Goal: Task Accomplishment & Management: Manage account settings

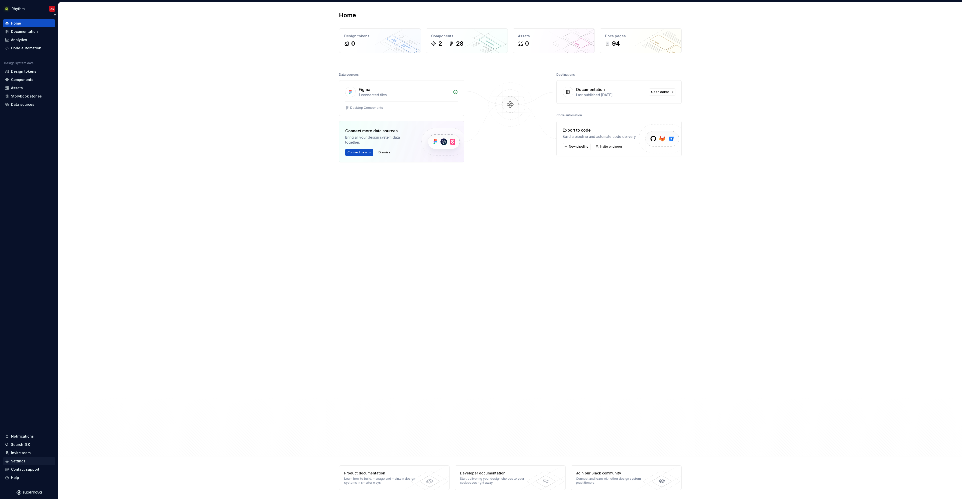
click at [21, 463] on div "Settings" at bounding box center [18, 460] width 15 height 5
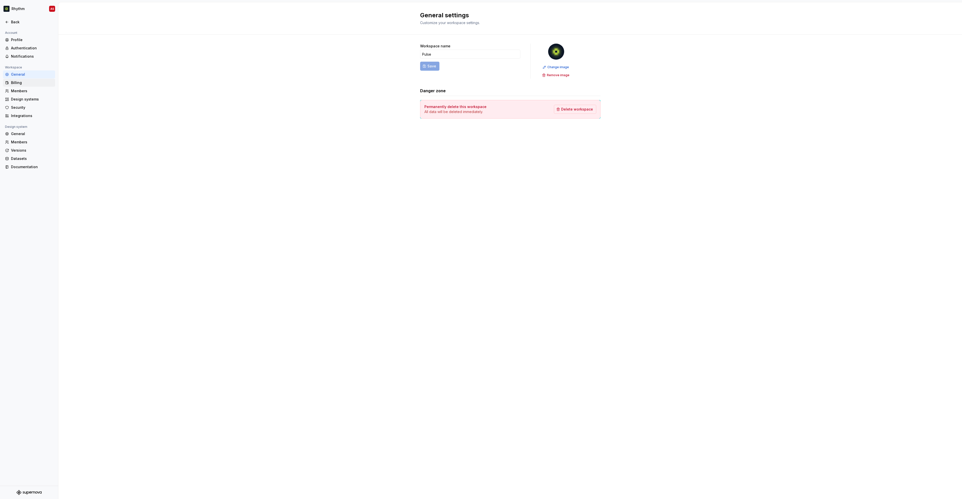
click at [17, 82] on div "Billing" at bounding box center [32, 82] width 42 height 5
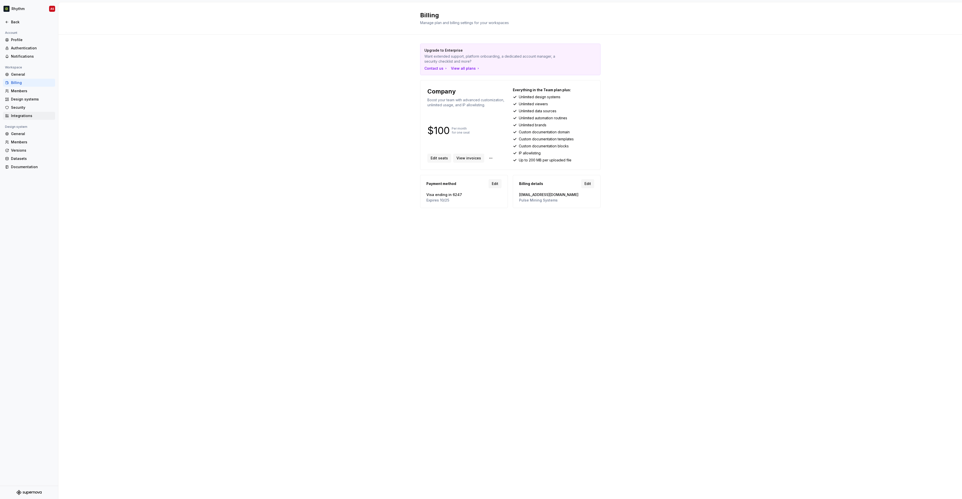
click at [22, 117] on div "Integrations" at bounding box center [32, 115] width 42 height 5
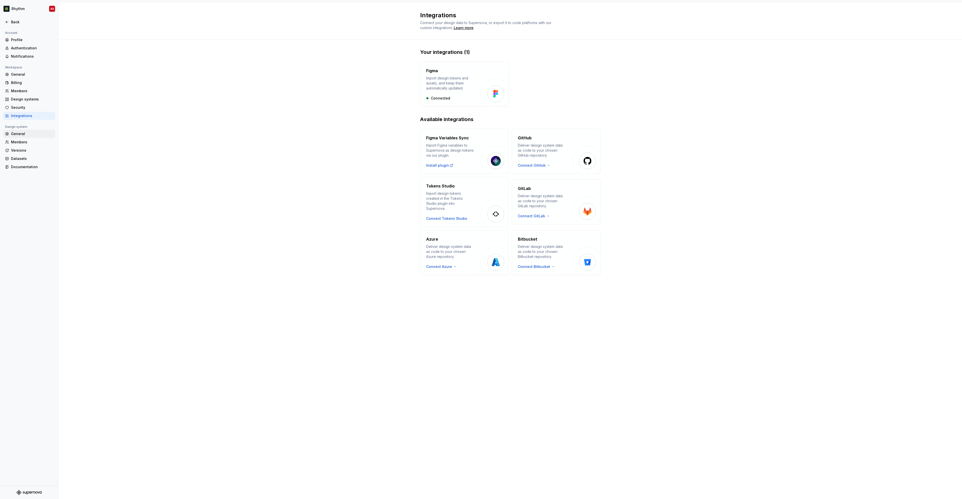
click at [27, 134] on div "General" at bounding box center [32, 133] width 42 height 5
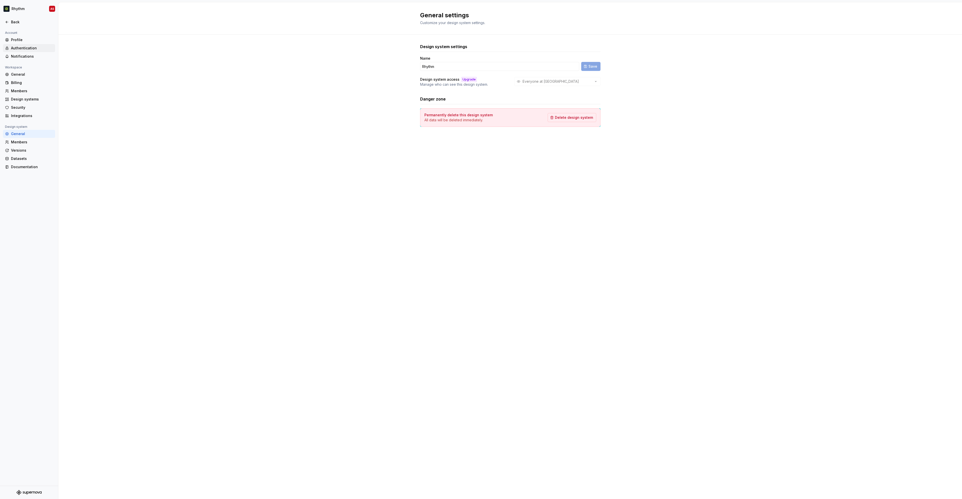
click at [20, 46] on div "Authentication" at bounding box center [32, 48] width 42 height 5
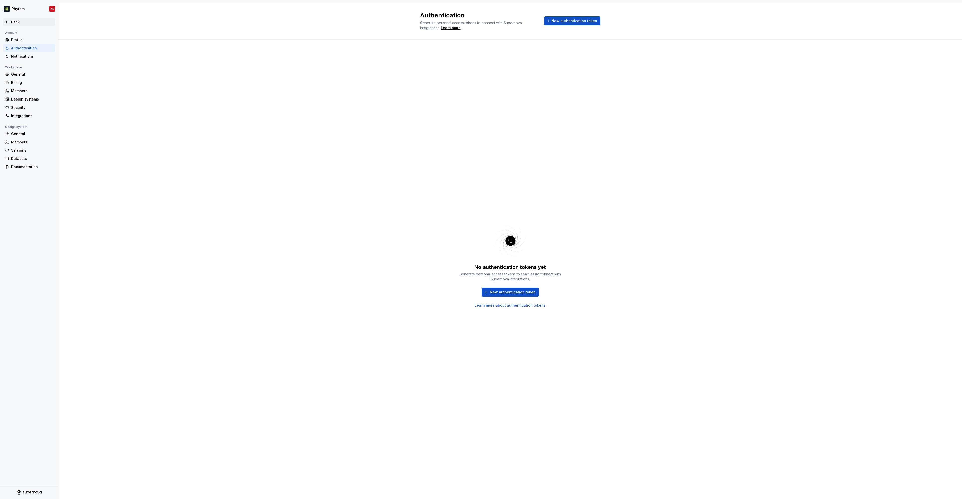
click at [15, 25] on div "Back" at bounding box center [29, 22] width 52 height 8
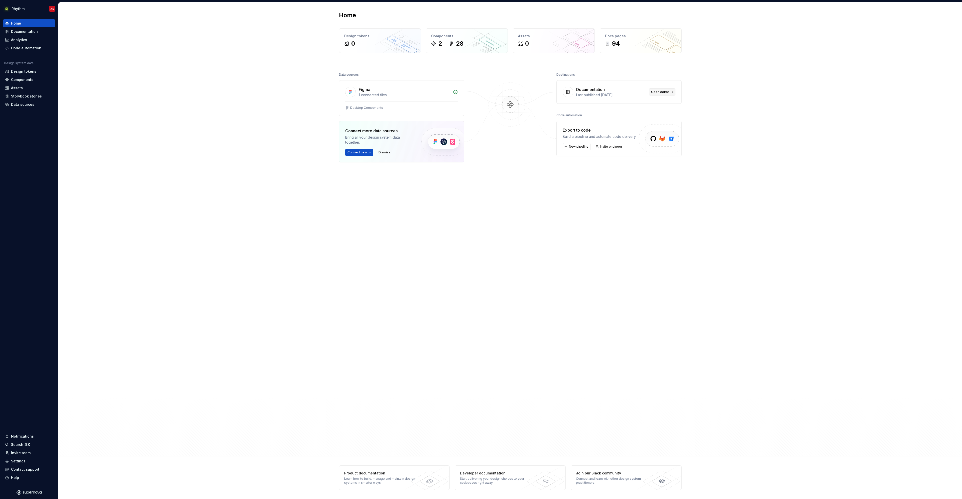
click at [654, 92] on span "Open editor" at bounding box center [660, 92] width 18 height 4
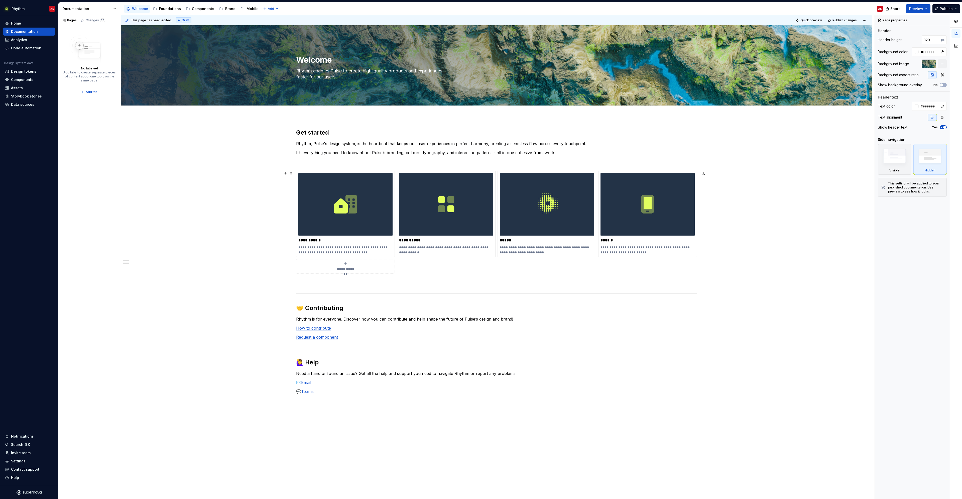
drag, startPoint x: 160, startPoint y: 188, endPoint x: 177, endPoint y: 154, distance: 38.1
click at [160, 188] on div "**********" at bounding box center [496, 346] width 751 height 460
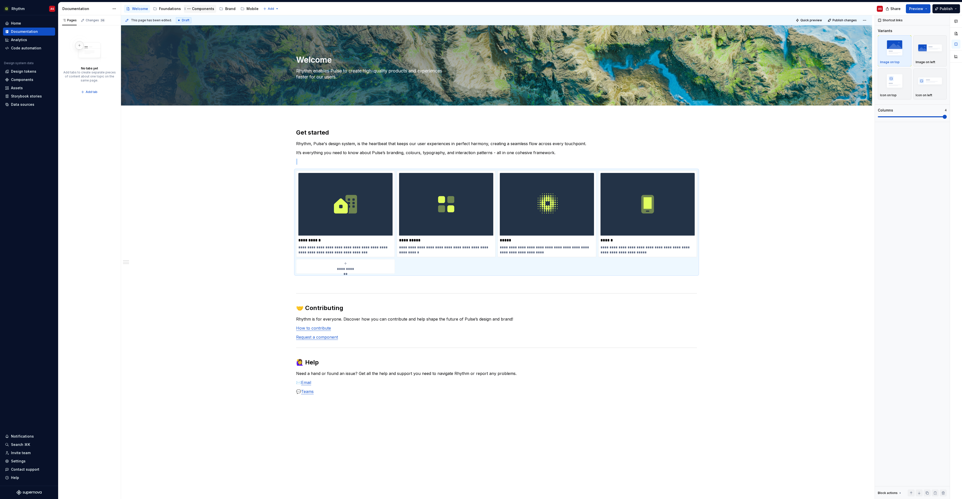
click at [205, 8] on div "Components" at bounding box center [203, 8] width 22 height 5
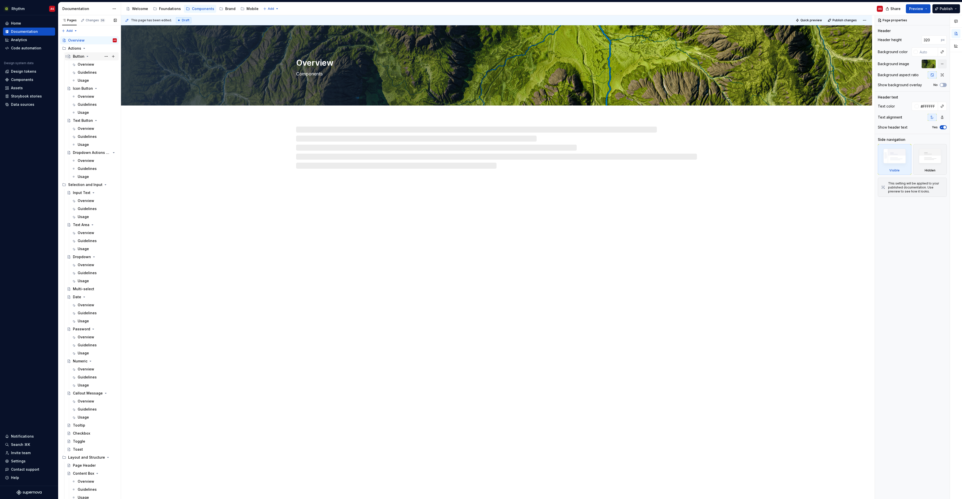
click at [77, 56] on div "Button" at bounding box center [79, 56] width 12 height 5
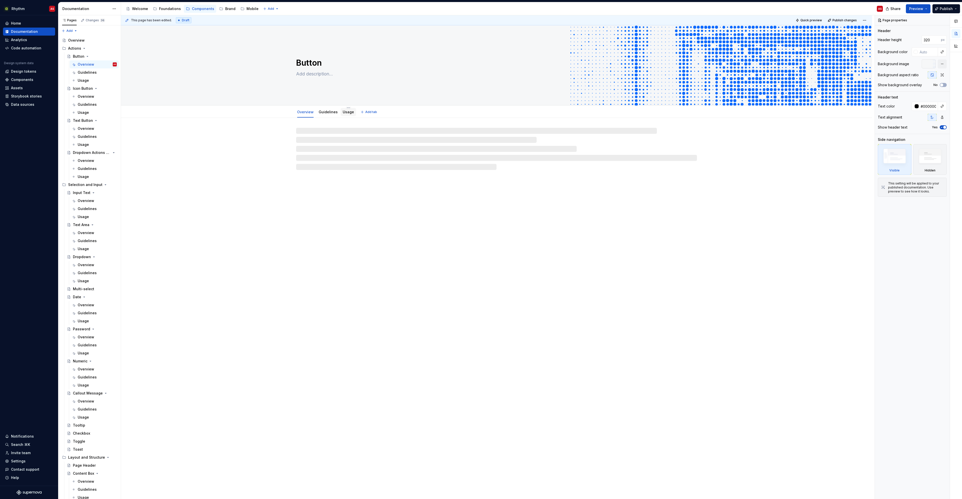
click at [344, 112] on link "Usage" at bounding box center [348, 112] width 11 height 4
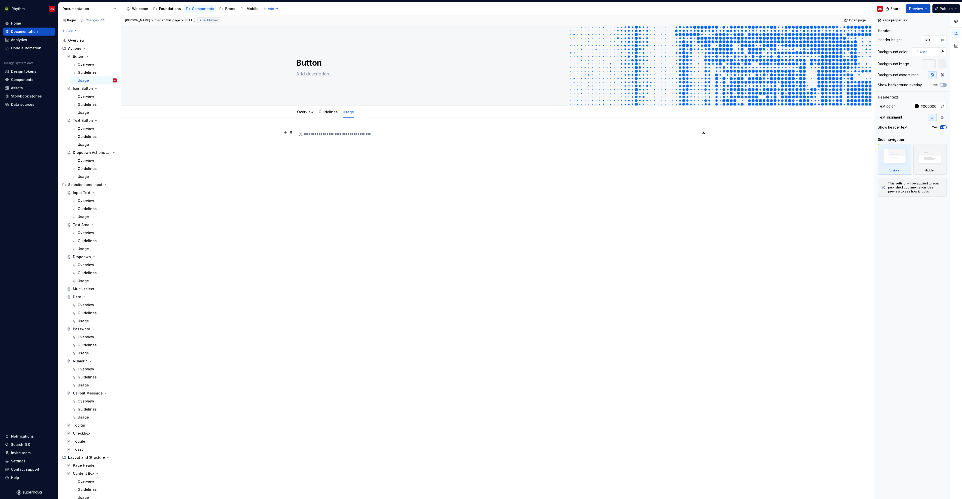
click at [316, 160] on div "**********" at bounding box center [496, 341] width 400 height 422
click at [833, 433] on div "**********" at bounding box center [496, 413] width 751 height 590
click at [303, 114] on link "Overview" at bounding box center [305, 112] width 17 height 4
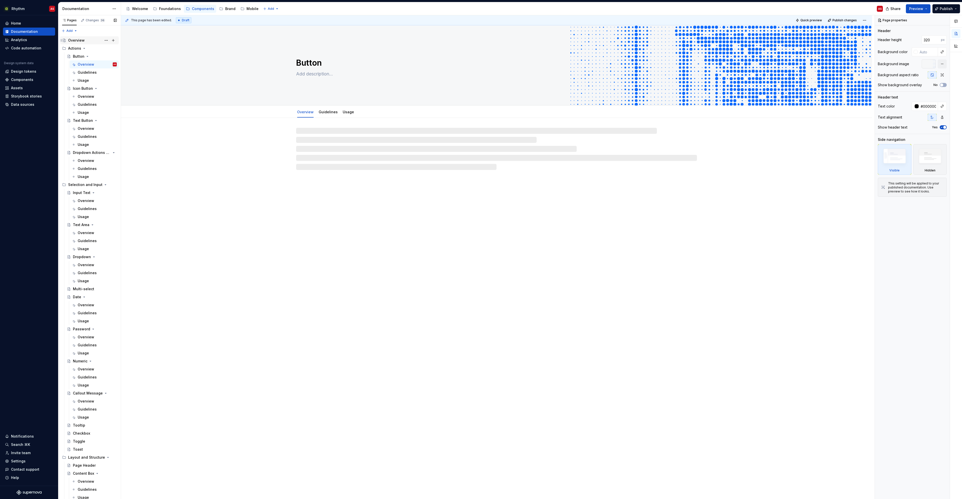
click at [76, 41] on div "Overview" at bounding box center [76, 40] width 17 height 5
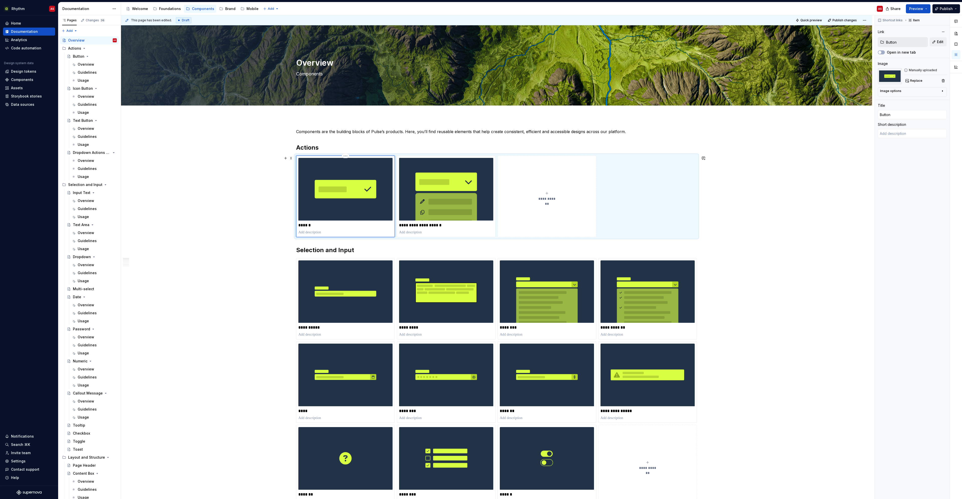
click at [336, 198] on img at bounding box center [345, 189] width 94 height 63
click at [81, 55] on div "Button" at bounding box center [79, 56] width 12 height 5
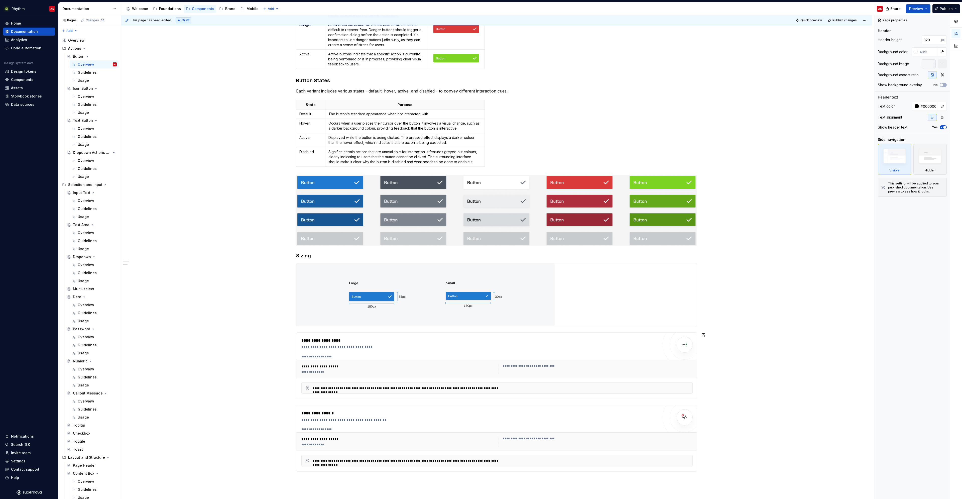
scroll to position [526, 0]
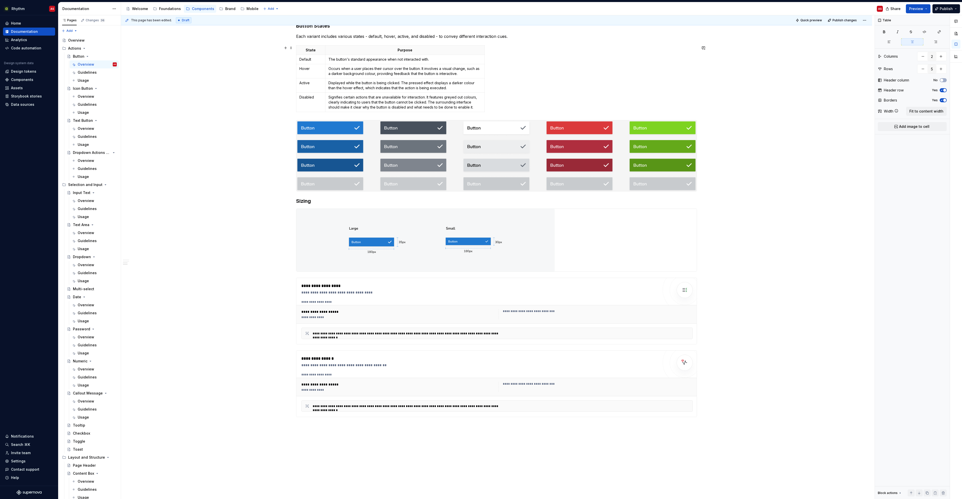
drag, startPoint x: 619, startPoint y: 75, endPoint x: 620, endPoint y: 70, distance: 5.7
click at [620, 75] on div "State Purpose Default The button's standard appearance when not interacted with…" at bounding box center [496, 79] width 401 height 69
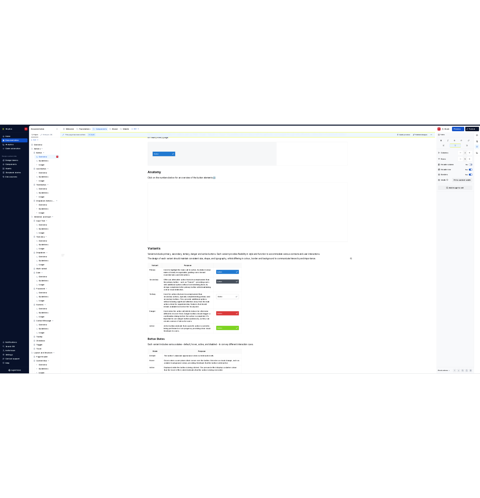
scroll to position [100, 0]
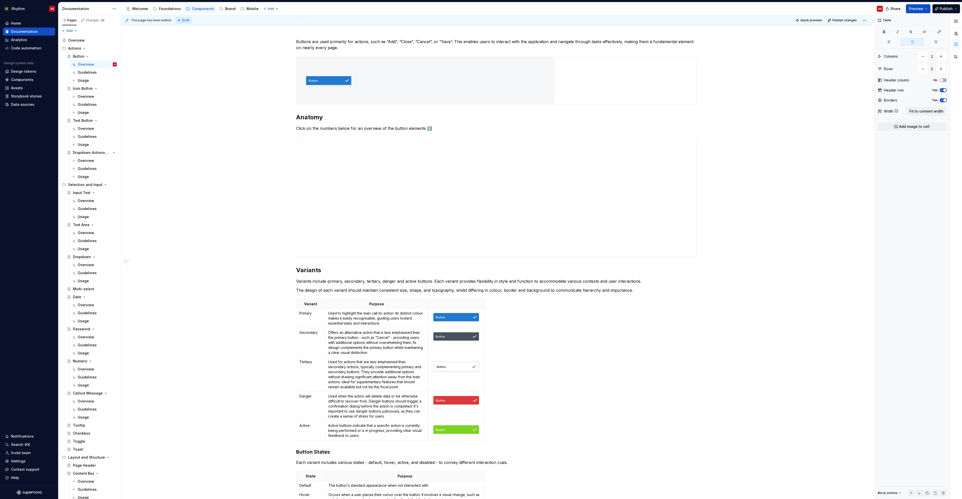
type textarea "*"
click at [17, 462] on div "Settings" at bounding box center [18, 460] width 15 height 5
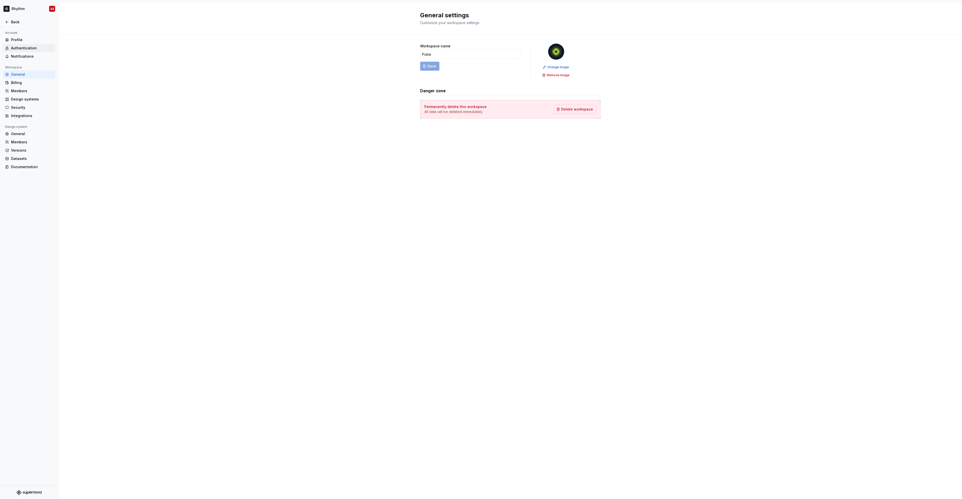
click at [31, 49] on div "Authentication" at bounding box center [32, 48] width 42 height 5
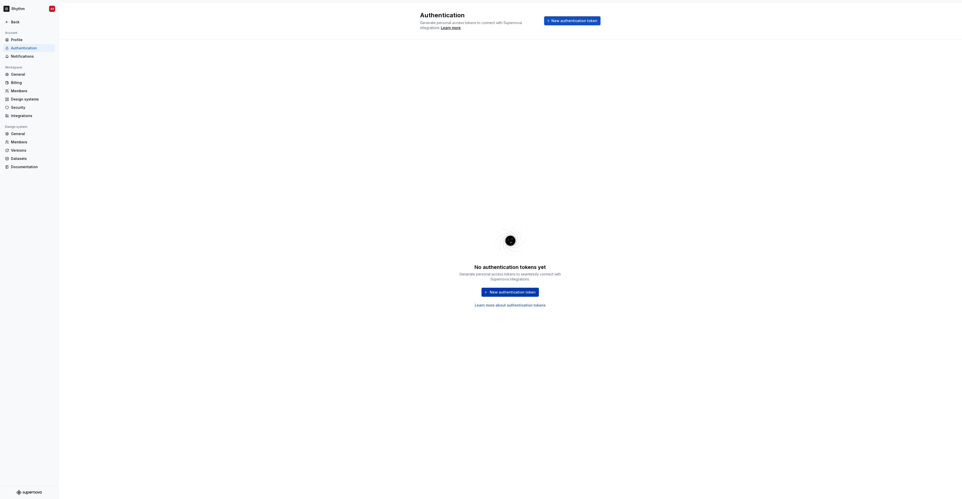
click at [499, 290] on span "New authentication token" at bounding box center [513, 292] width 46 height 5
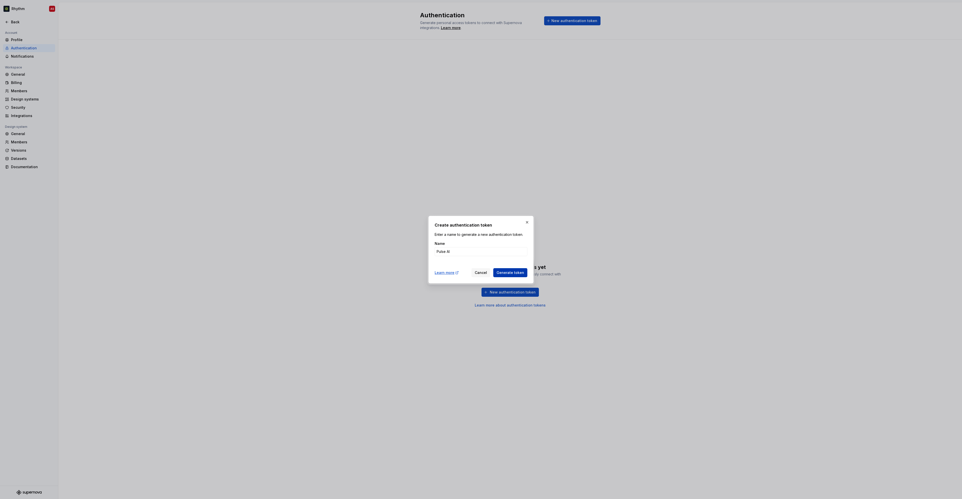
type input "Pulse AI"
click at [507, 272] on span "Generate token" at bounding box center [510, 272] width 28 height 5
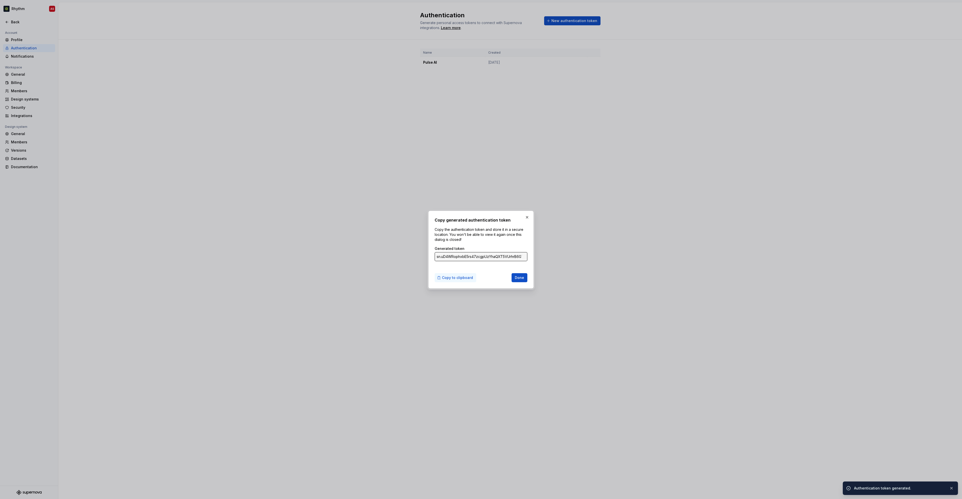
click at [454, 277] on span "Copy to clipboard" at bounding box center [457, 277] width 31 height 5
click at [519, 280] on span "Done" at bounding box center [519, 277] width 9 height 5
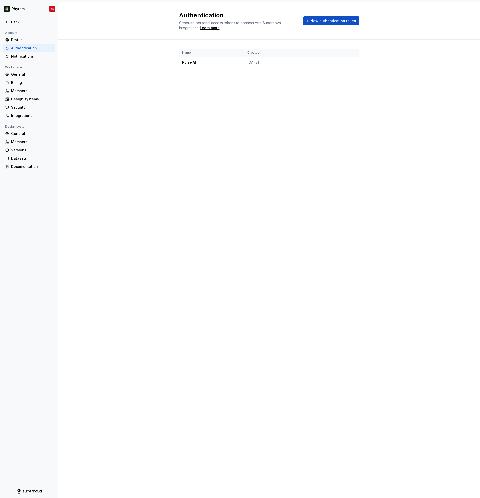
click at [150, 151] on div "Authentication Generate personal access tokens to connect with Supernova integr…" at bounding box center [269, 250] width 422 height 496
click at [15, 19] on div "Back" at bounding box center [29, 22] width 52 height 8
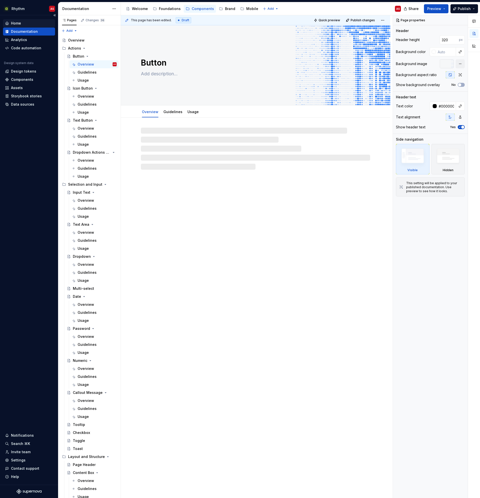
click at [20, 23] on div "Home" at bounding box center [16, 23] width 10 height 5
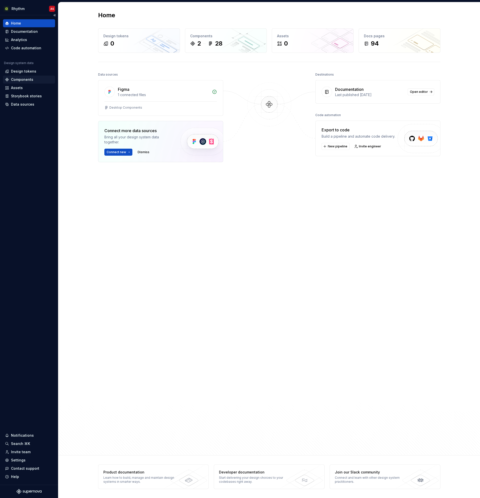
click at [21, 80] on div "Components" at bounding box center [22, 79] width 22 height 5
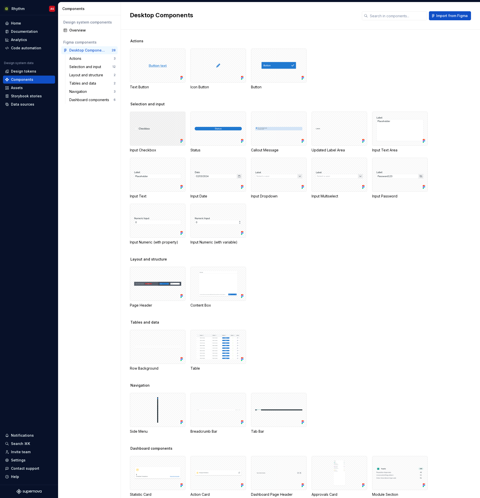
click at [166, 135] on div at bounding box center [158, 129] width 56 height 34
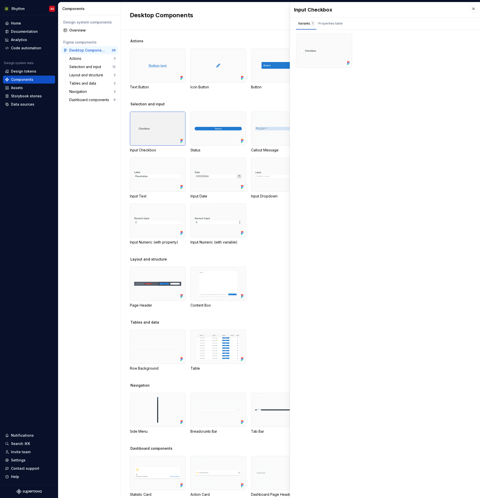
click at [173, 126] on div at bounding box center [158, 129] width 56 height 34
click at [77, 131] on div "Design system components Overview Figma components Desktop Components 28 Action…" at bounding box center [89, 256] width 62 height 483
click at [17, 118] on div "Home Documentation Analytics Code automation Design system data Design tokens C…" at bounding box center [29, 250] width 58 height 470
click at [15, 30] on div "Documentation" at bounding box center [24, 31] width 27 height 5
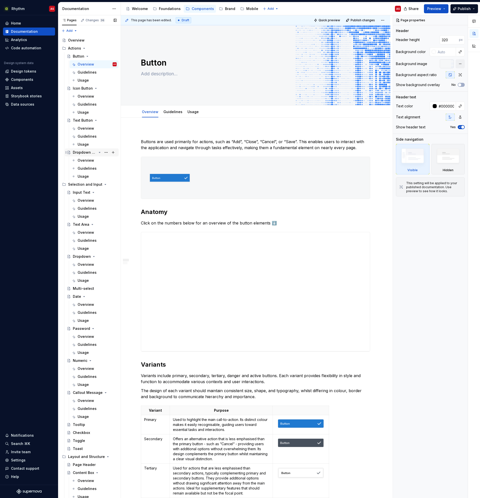
click at [84, 151] on div "Dropdown Actions Menu" at bounding box center [85, 152] width 24 height 5
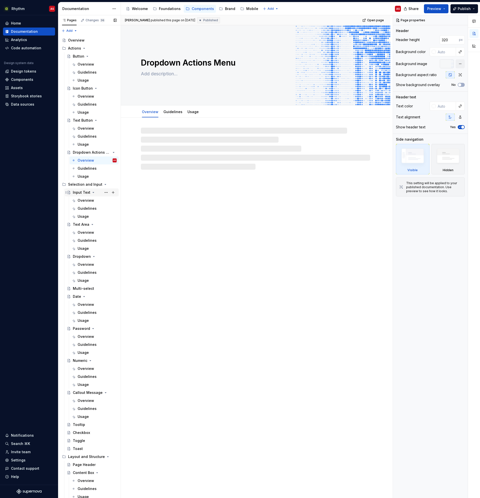
click at [79, 193] on div "Input Text" at bounding box center [82, 192] width 18 height 5
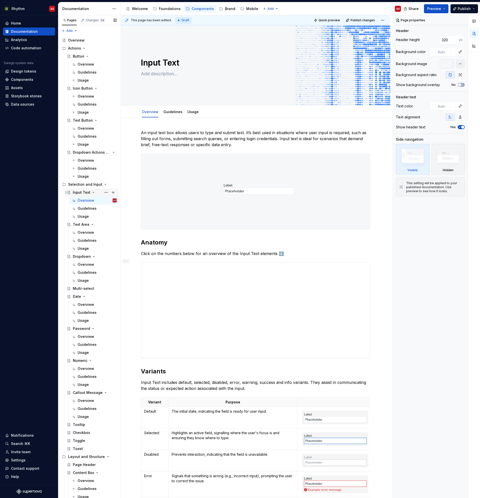
click at [79, 193] on div "Input Text" at bounding box center [82, 192] width 18 height 5
click at [77, 89] on div "Icon Button" at bounding box center [83, 88] width 20 height 5
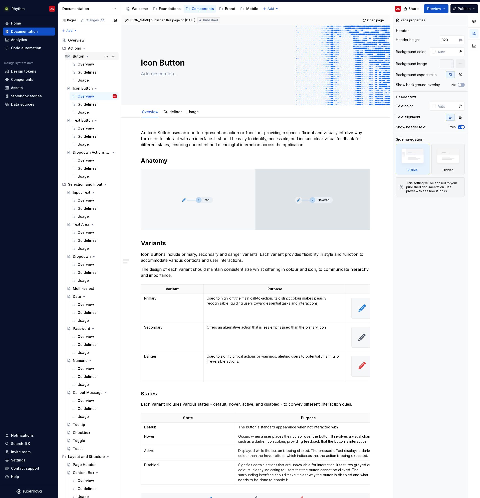
click at [77, 57] on div "Button" at bounding box center [79, 56] width 12 height 5
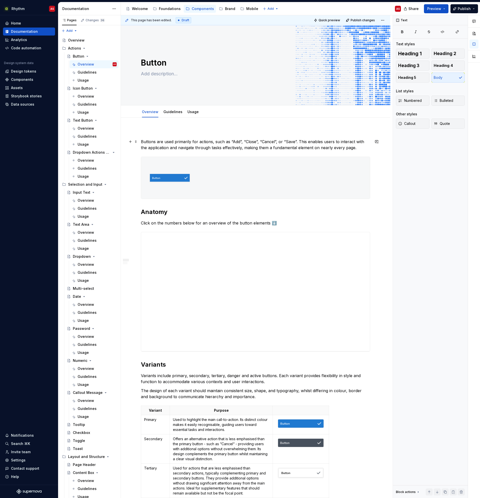
click at [153, 147] on p "Buttons are used primarily for actions, such as “Add”, “Close”, “Cancel”, or “S…" at bounding box center [255, 145] width 229 height 12
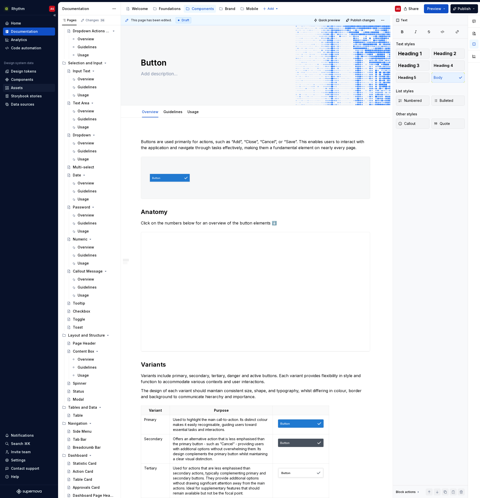
scroll to position [122, 0]
click at [18, 76] on div "Components" at bounding box center [29, 80] width 52 height 8
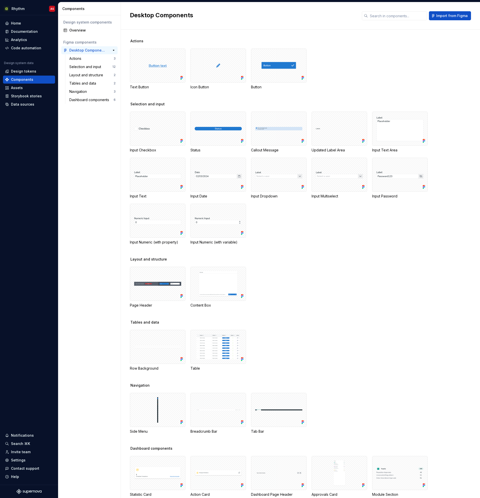
click at [86, 50] on div "Desktop Components" at bounding box center [87, 50] width 37 height 5
click at [261, 76] on div at bounding box center [279, 66] width 56 height 34
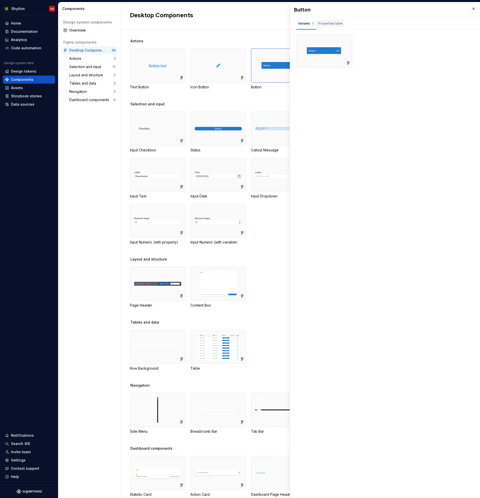
click at [328, 27] on div "Properties table" at bounding box center [331, 24] width 28 height 8
click at [201, 31] on div "Actions Text Button Icon Button Button Selection and input Input Checkbox Statu…" at bounding box center [305, 264] width 350 height 469
click at [471, 11] on button "button" at bounding box center [473, 8] width 7 height 7
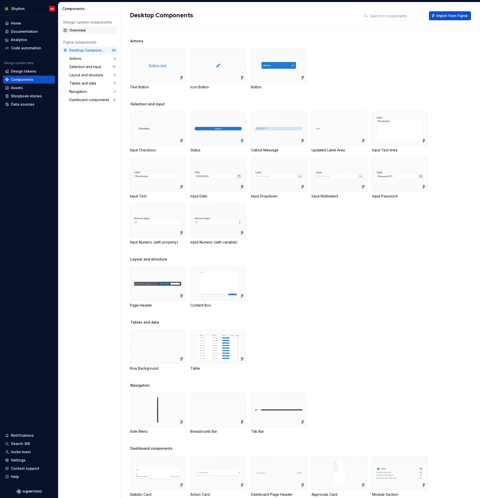
click at [87, 32] on div "Overview" at bounding box center [92, 30] width 46 height 5
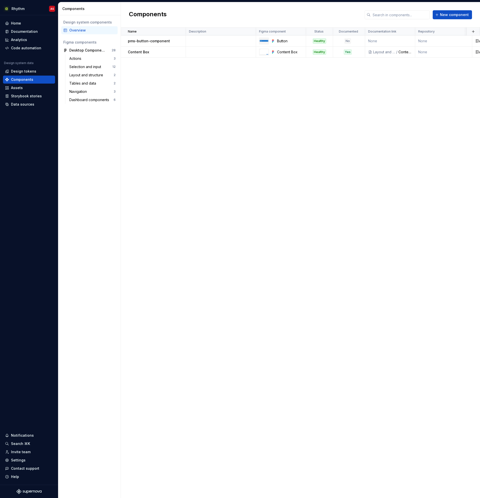
drag, startPoint x: 165, startPoint y: 76, endPoint x: 160, endPoint y: 72, distance: 6.3
click at [165, 76] on div "Name Description Figma component Status Documented Documentation link Repositor…" at bounding box center [300, 263] width 359 height 471
click at [31, 32] on div "Documentation" at bounding box center [24, 31] width 27 height 5
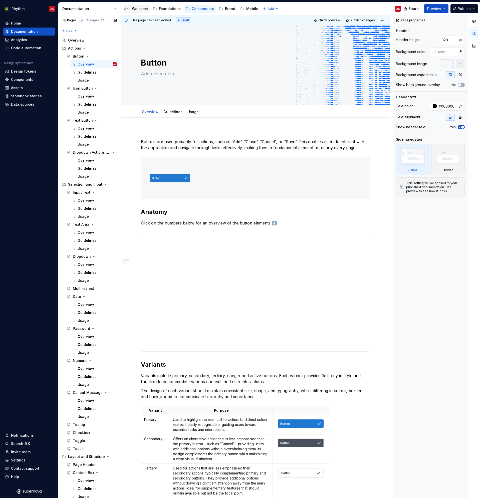
click at [139, 8] on div "Welcome" at bounding box center [140, 8] width 16 height 5
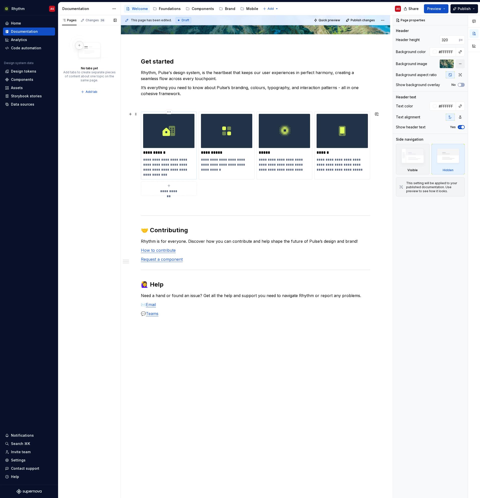
scroll to position [72, 0]
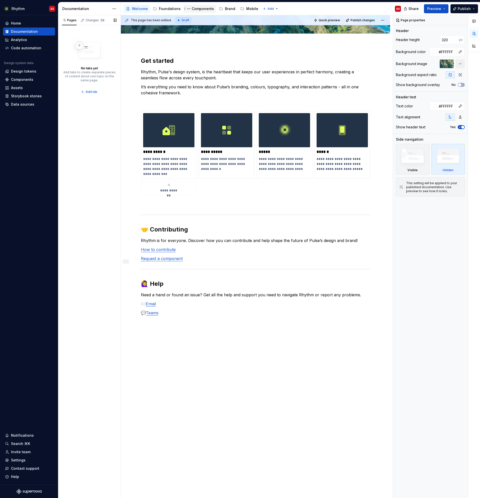
click at [192, 7] on div "Components" at bounding box center [203, 8] width 22 height 5
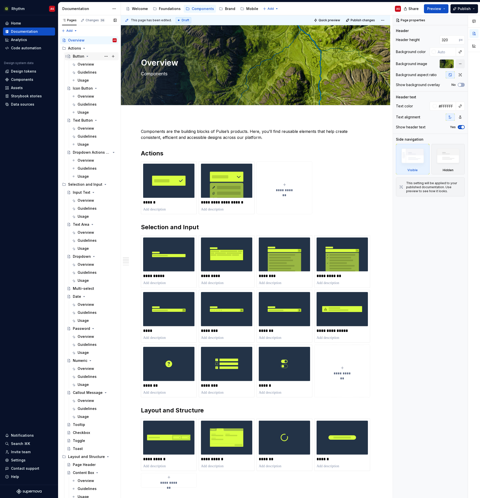
click at [78, 56] on div "Button" at bounding box center [79, 56] width 12 height 5
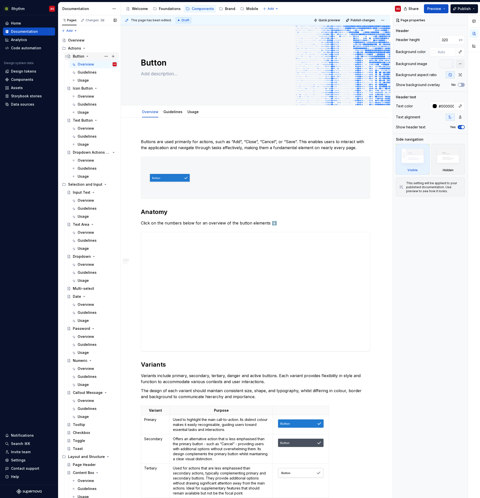
drag, startPoint x: 77, startPoint y: 56, endPoint x: 74, endPoint y: 56, distance: 3.5
click at [74, 56] on div "Button" at bounding box center [79, 56] width 12 height 5
click at [103, 57] on button "Page tree" at bounding box center [106, 56] width 7 height 7
click at [83, 57] on div "Pages Changes 36 Add Accessibility guide for tree Page tree. Navigate the tree …" at bounding box center [89, 257] width 63 height 485
click at [139, 11] on div "Welcome" at bounding box center [137, 9] width 22 height 6
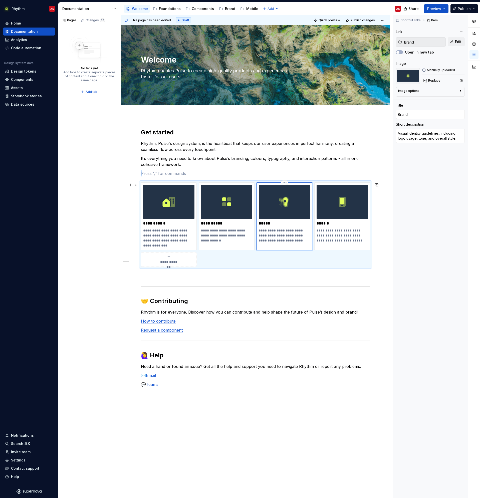
click at [271, 219] on div "**********" at bounding box center [284, 214] width 51 height 58
click at [271, 221] on div "**********" at bounding box center [284, 214] width 51 height 58
type textarea "*"
